Goal: Browse casually: Explore the website without a specific task or goal

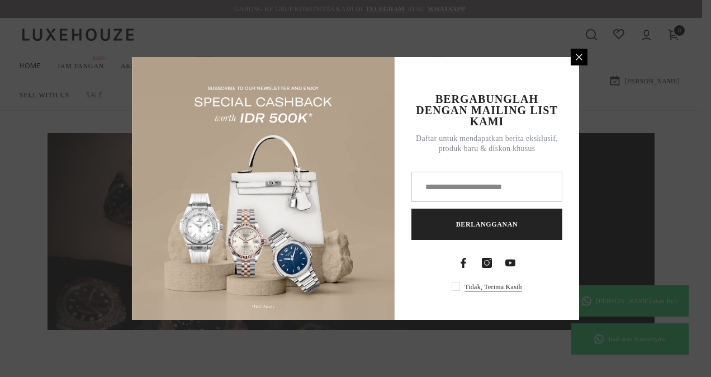
click at [575, 58] on icon at bounding box center [578, 57] width 9 height 9
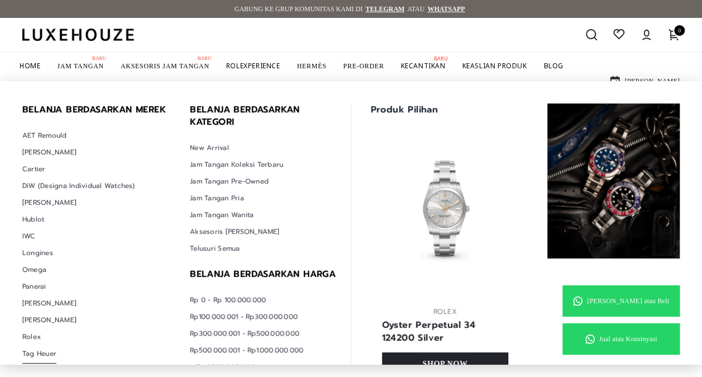
click at [53, 346] on span "Tag Heuer" at bounding box center [39, 354] width 34 height 20
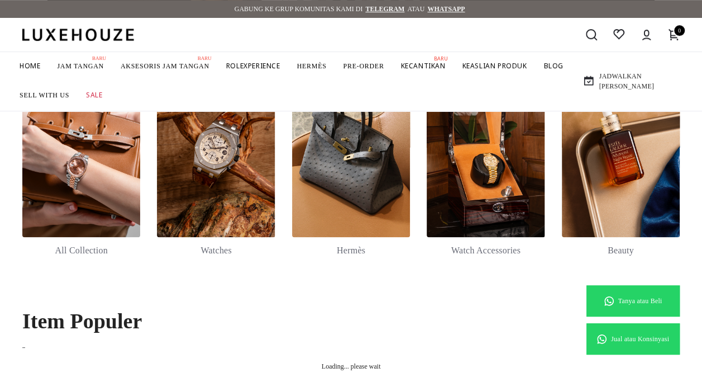
scroll to position [321, 0]
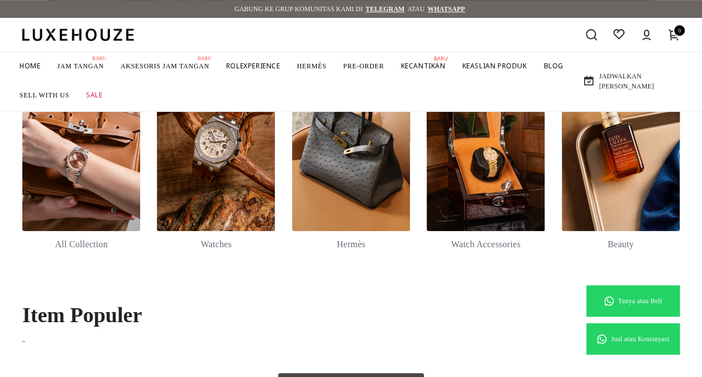
click at [222, 201] on link at bounding box center [216, 142] width 118 height 177
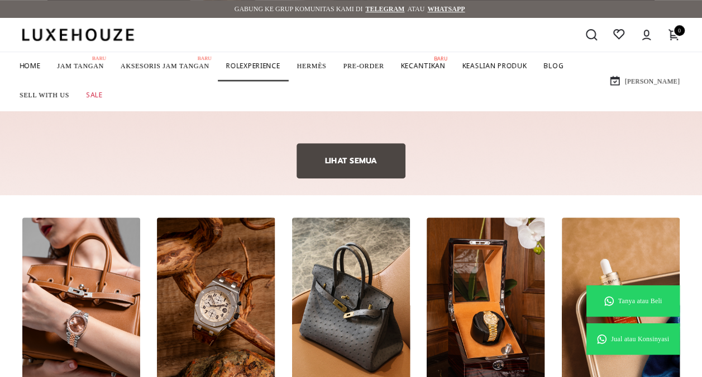
scroll to position [321, 0]
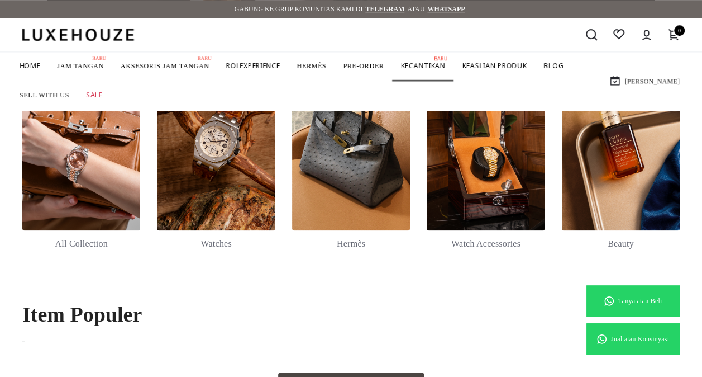
click at [435, 66] on span "KECANTIKAN" at bounding box center [423, 65] width 45 height 9
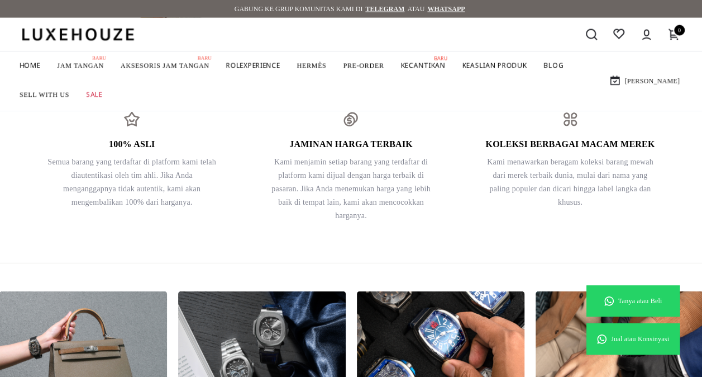
scroll to position [1123, 0]
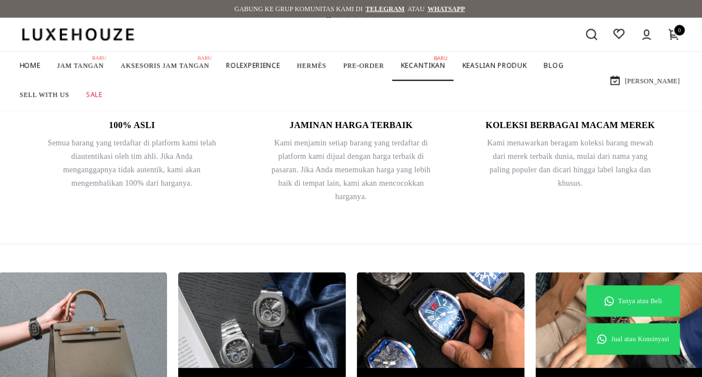
click at [432, 61] on span "KECANTIKAN" at bounding box center [423, 65] width 45 height 9
